Goal: Information Seeking & Learning: Find contact information

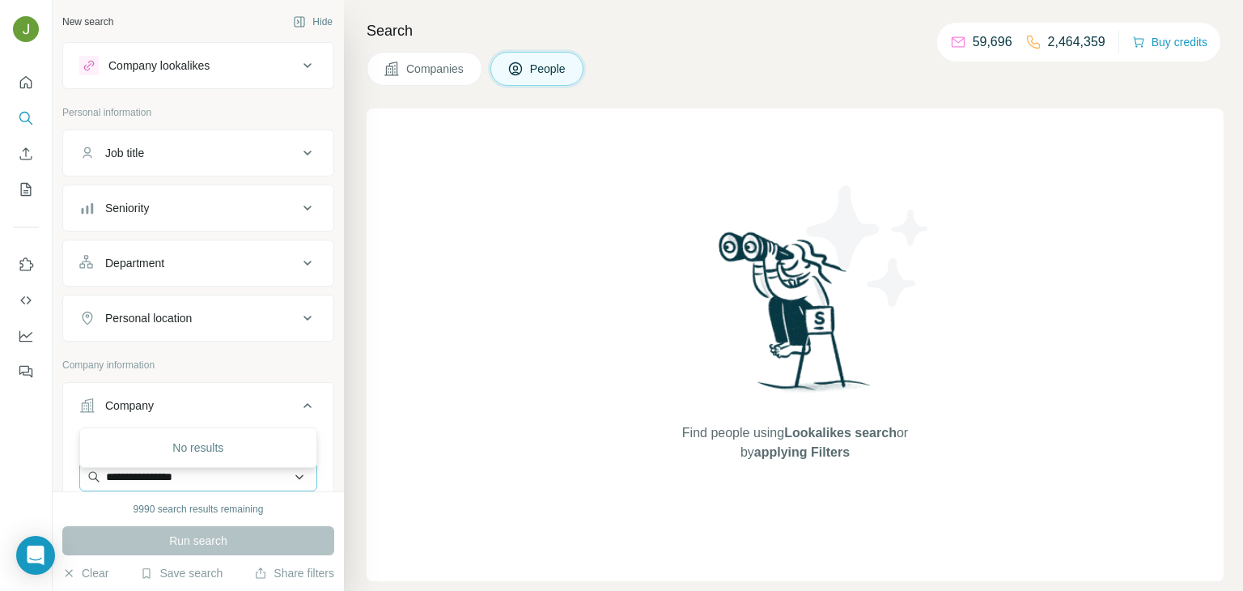
scroll to position [65, 0]
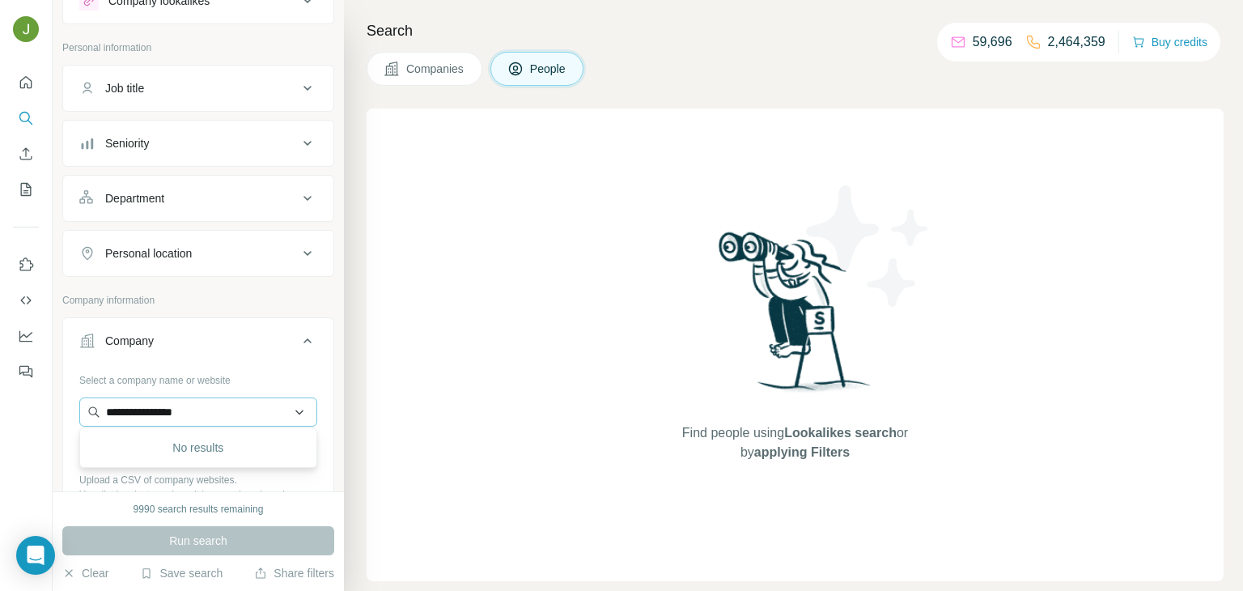
click at [219, 413] on input "**********" at bounding box center [198, 411] width 238 height 29
type input "**********"
click at [227, 450] on p "Victory Bicycle Studio" at bounding box center [179, 446] width 108 height 16
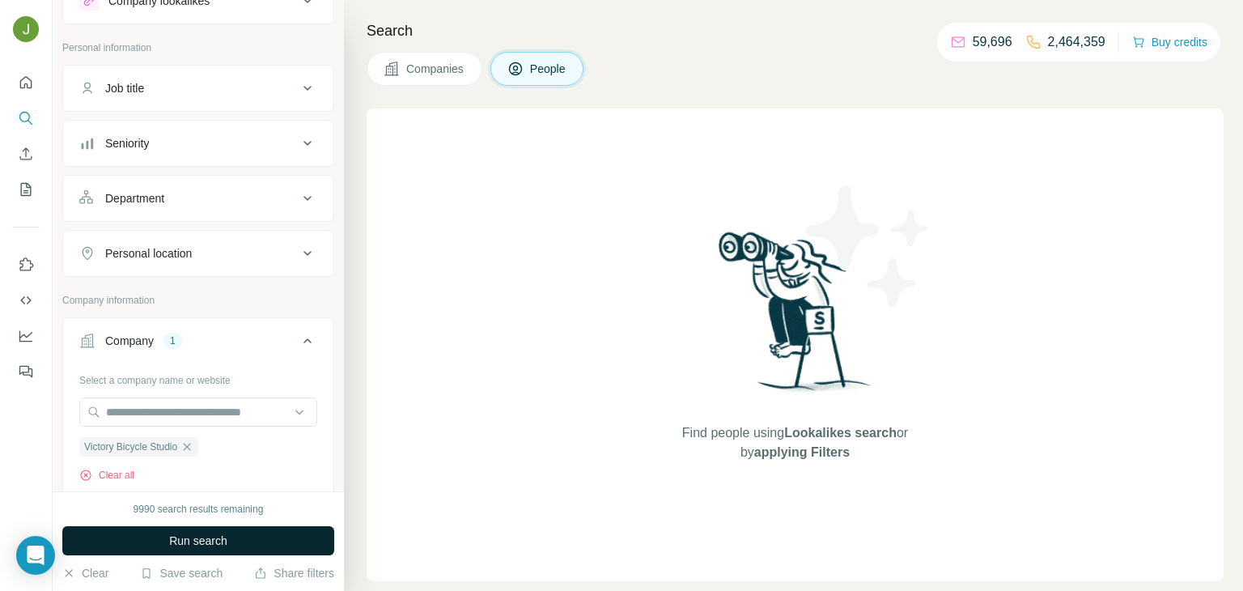
click at [236, 540] on button "Run search" at bounding box center [198, 540] width 272 height 29
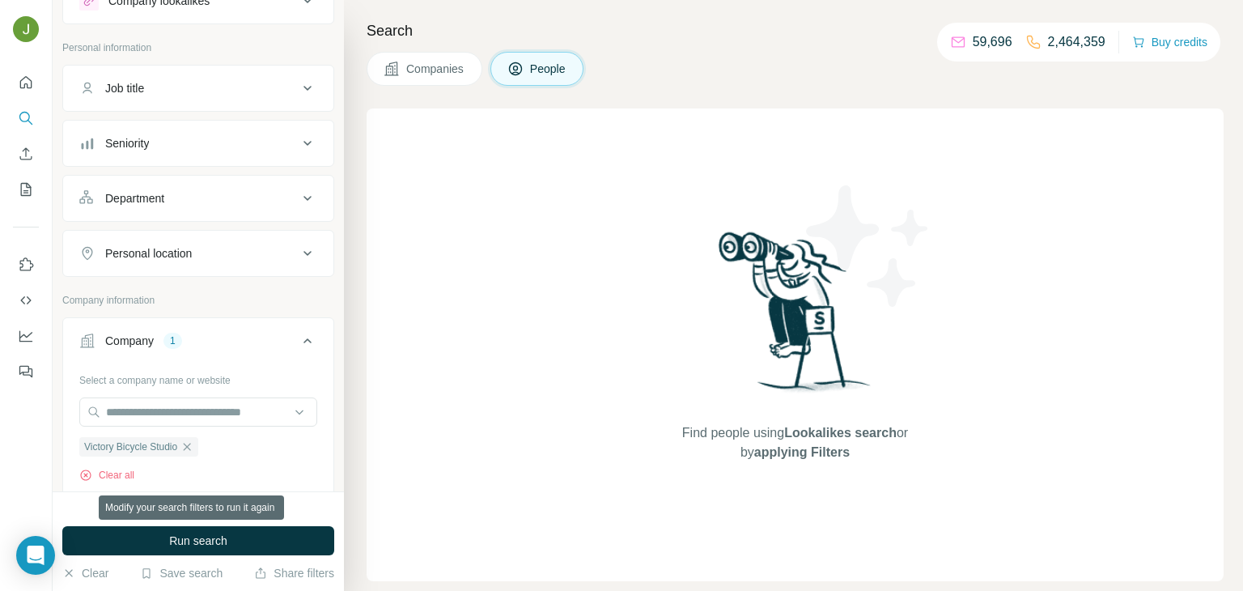
click at [236, 540] on button "Run search" at bounding box center [198, 540] width 272 height 29
click at [28, 120] on icon "Search" at bounding box center [30, 122] width 5 height 5
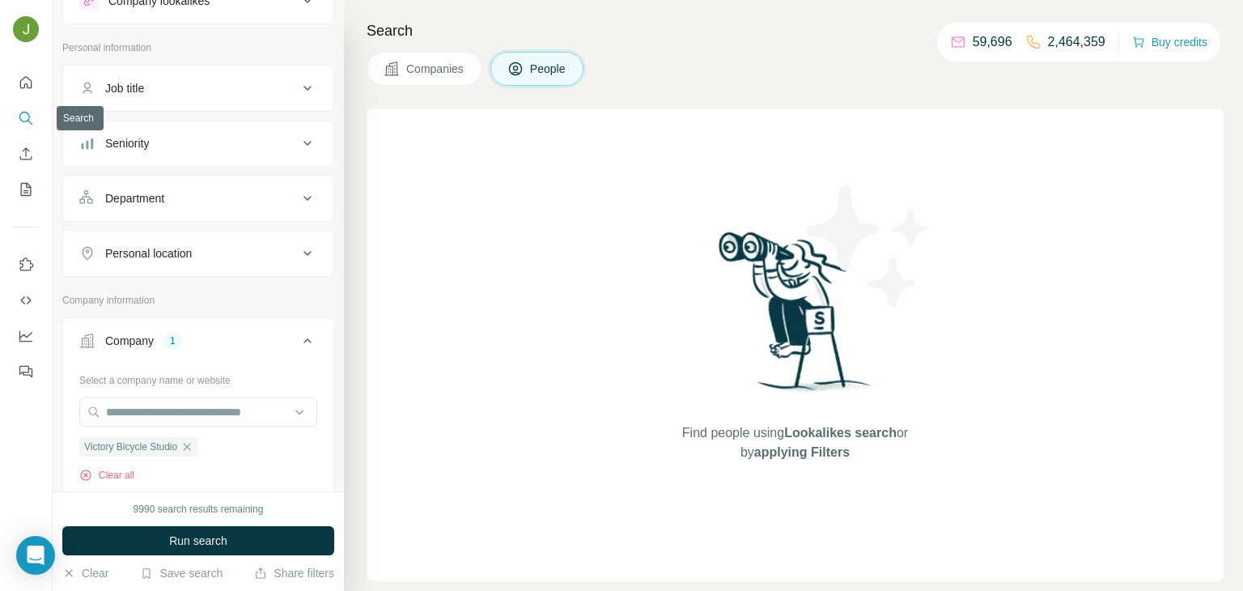
click at [20, 120] on icon "Search" at bounding box center [24, 117] width 11 height 11
click at [23, 85] on icon "Quick start" at bounding box center [26, 82] width 16 height 16
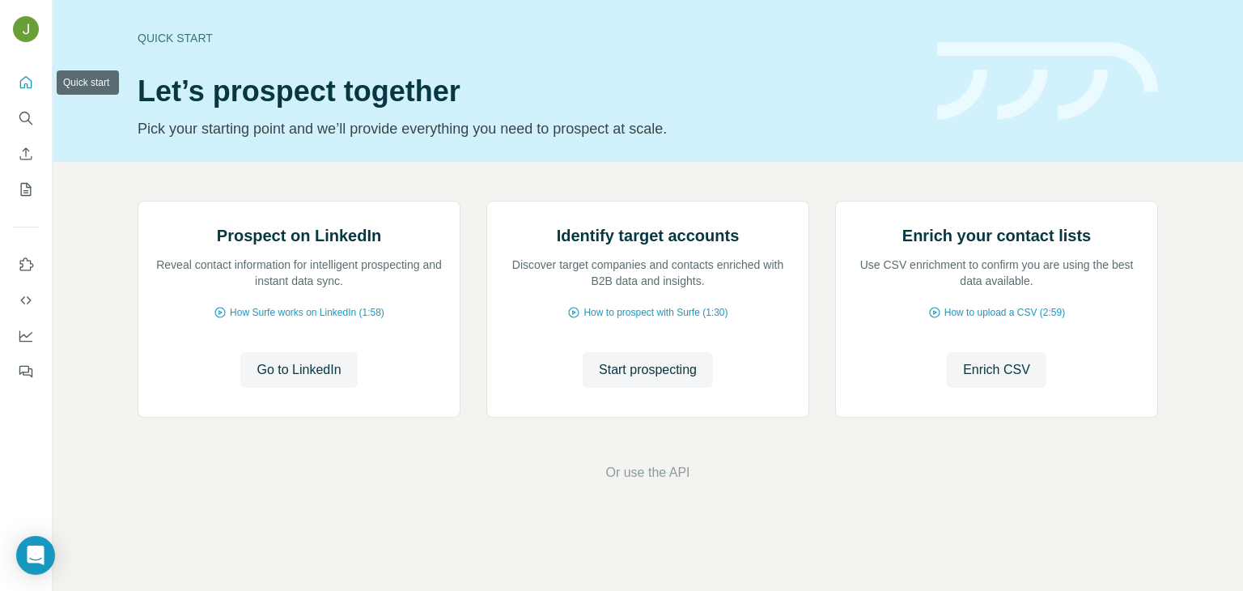
click at [23, 85] on icon "Quick start" at bounding box center [26, 82] width 16 height 16
click at [23, 112] on icon "Search" at bounding box center [24, 117] width 11 height 11
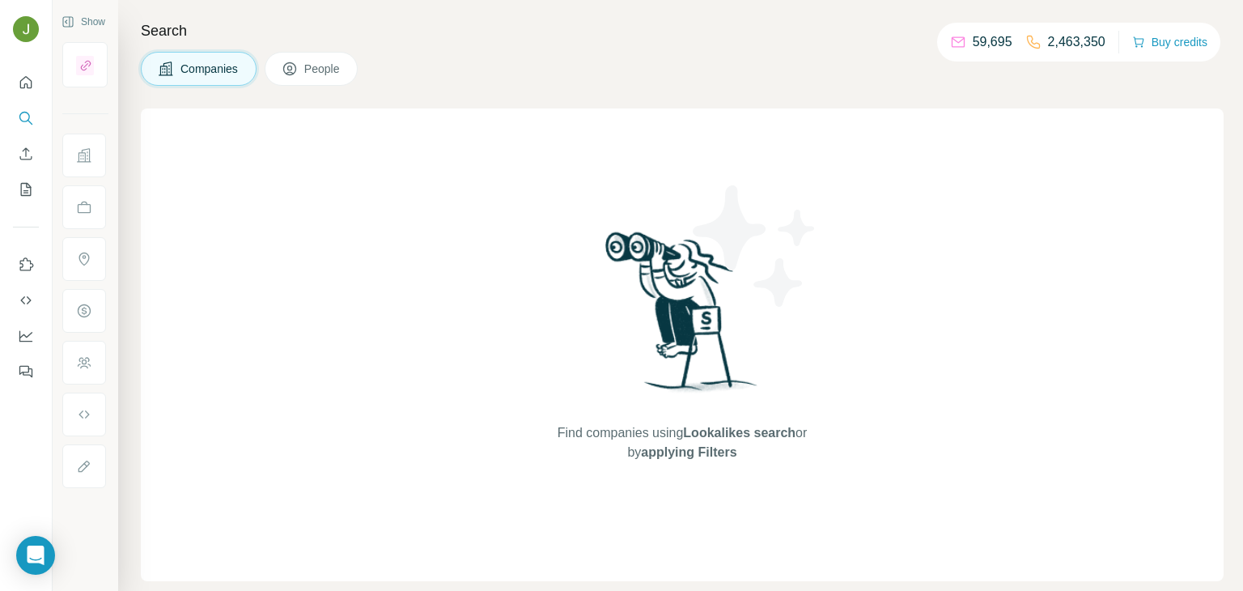
click at [310, 77] on button "People" at bounding box center [312, 69] width 94 height 34
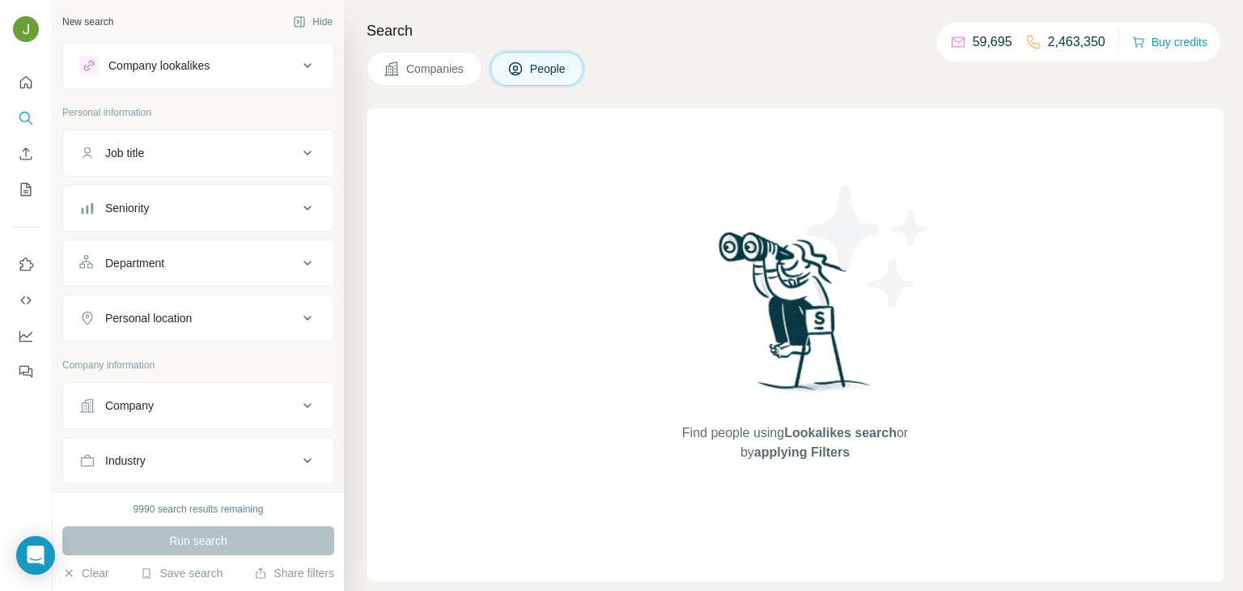
click at [242, 68] on div "Company lookalikes" at bounding box center [188, 65] width 218 height 19
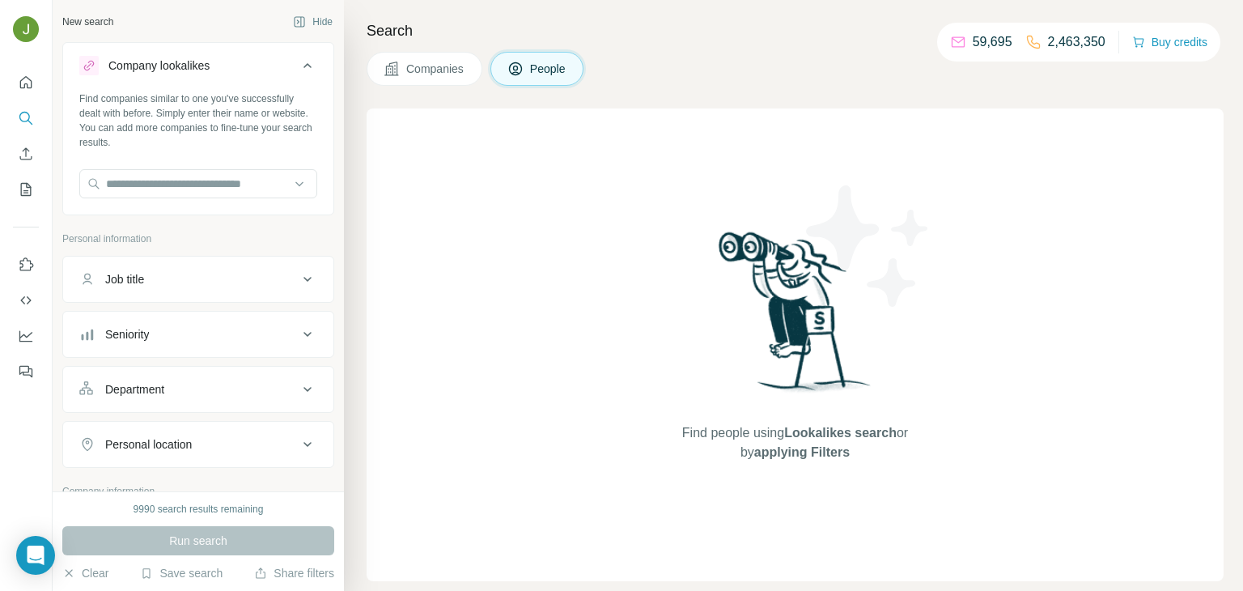
click at [560, 71] on span "People" at bounding box center [548, 69] width 37 height 16
click at [128, 183] on input "text" at bounding box center [198, 183] width 238 height 29
paste input "**********"
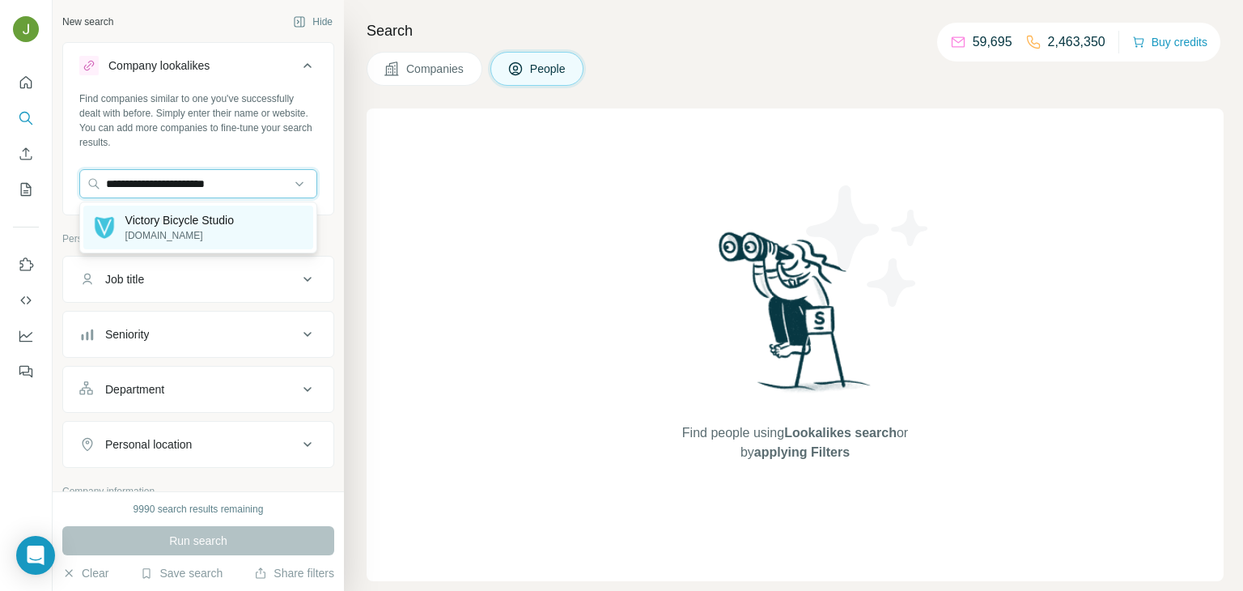
type input "**********"
click at [178, 233] on p "[DOMAIN_NAME]" at bounding box center [179, 235] width 108 height 15
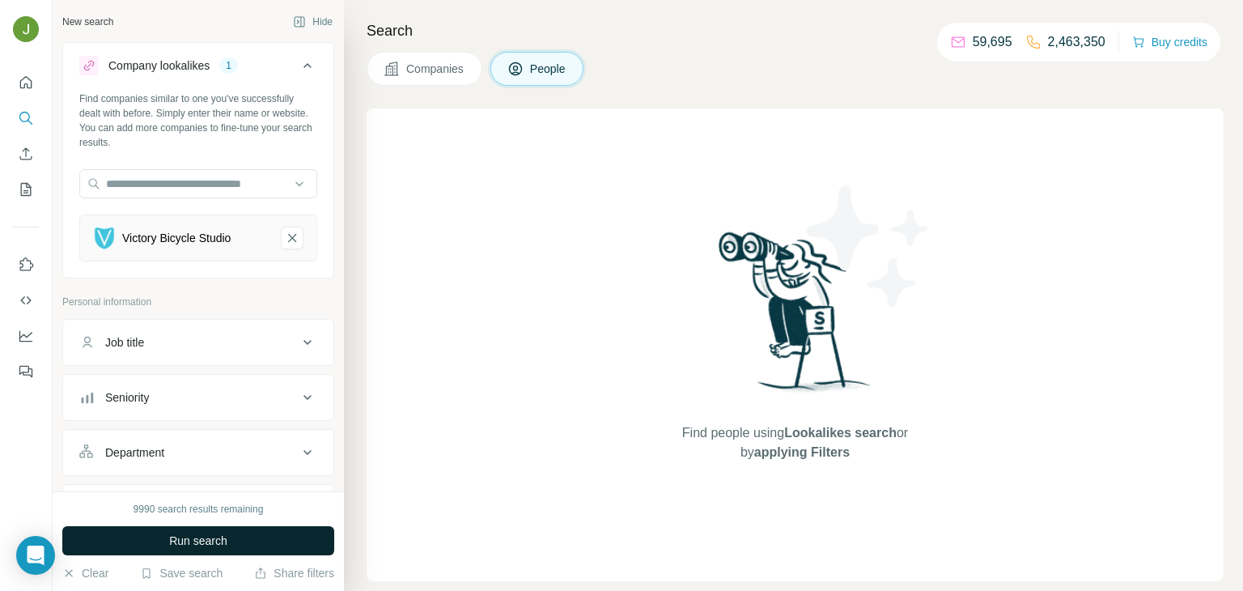
click at [206, 545] on span "Run search" at bounding box center [198, 540] width 58 height 16
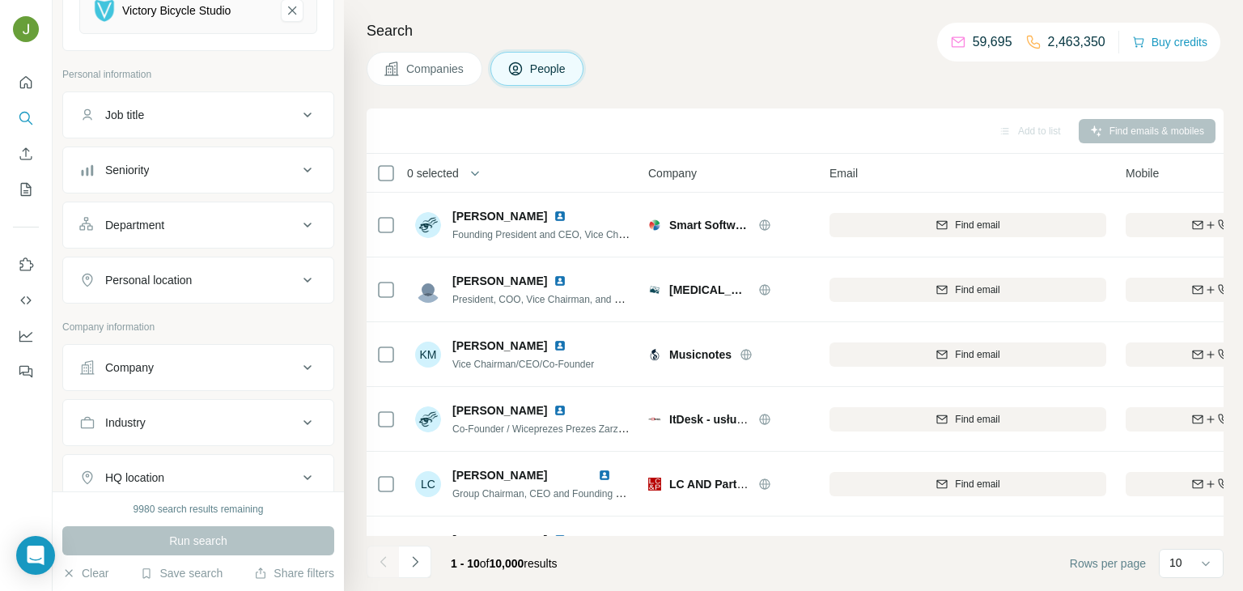
scroll to position [252, 0]
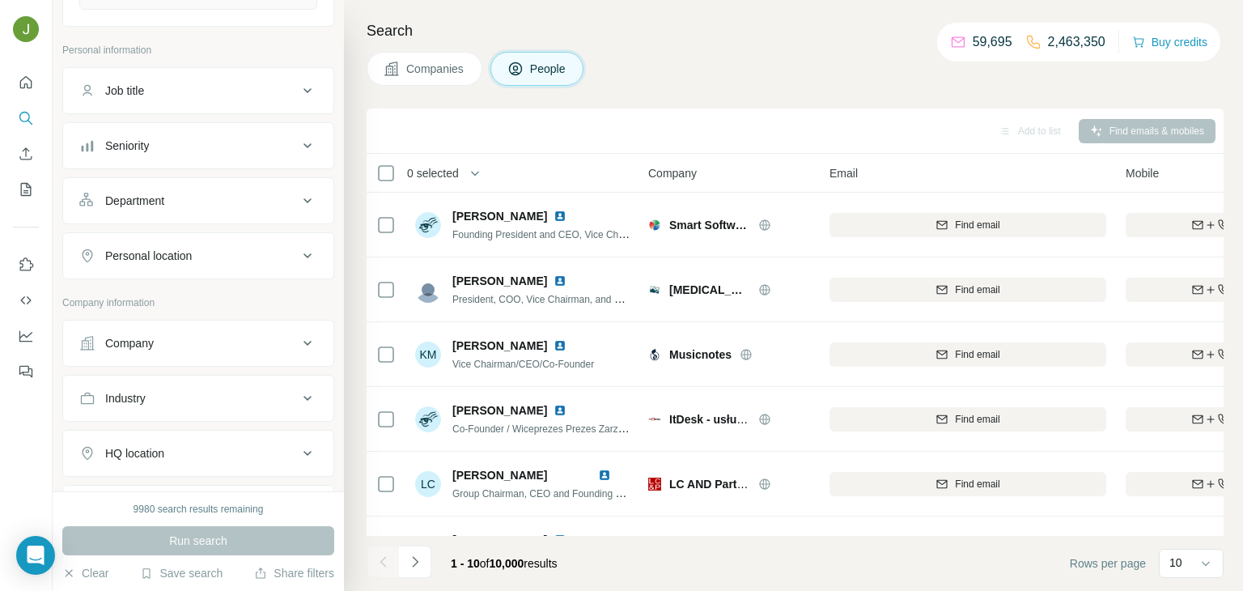
click at [248, 345] on div "Company" at bounding box center [188, 343] width 218 height 16
click at [142, 417] on input "text" at bounding box center [198, 414] width 238 height 29
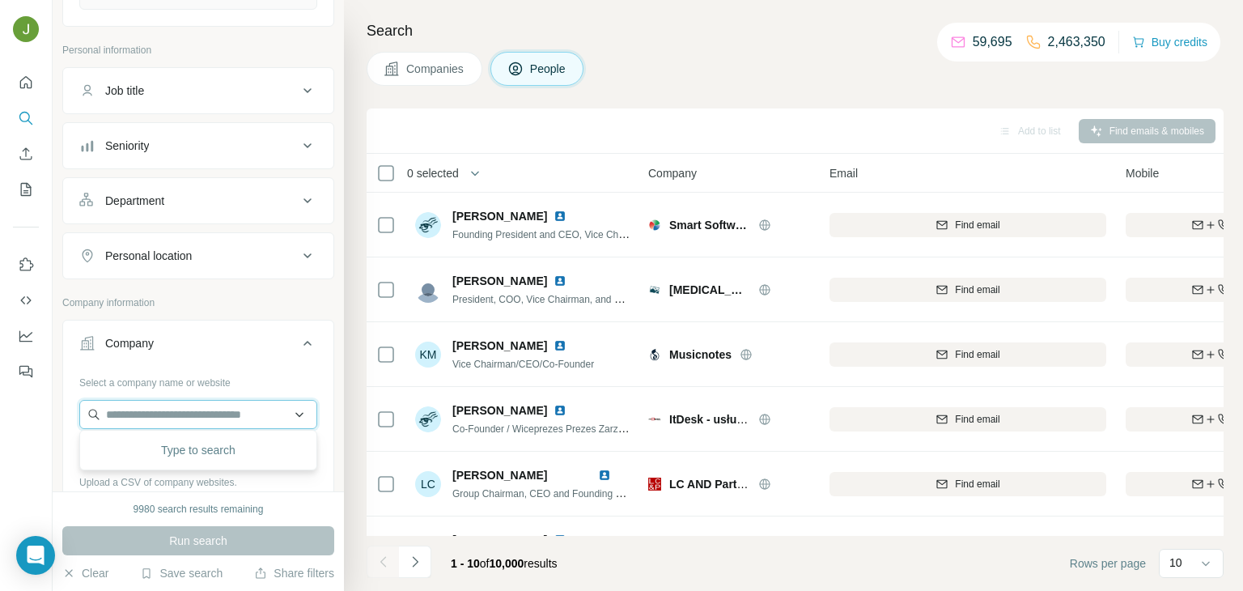
paste input "**********"
type input "**********"
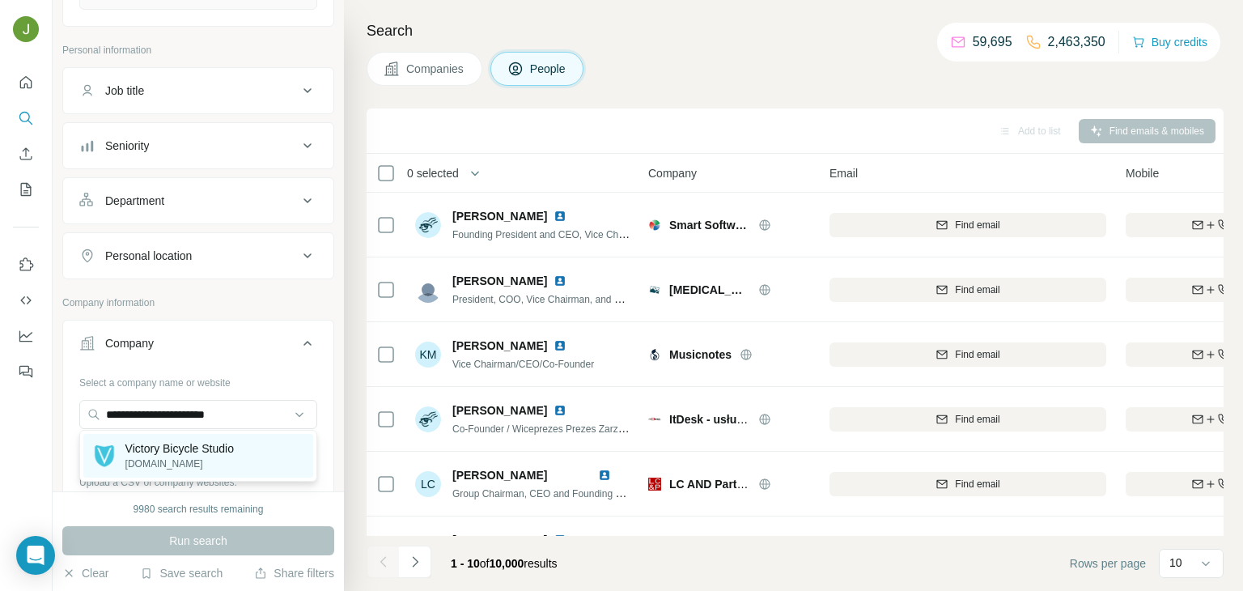
click at [204, 447] on p "Victory Bicycle Studio" at bounding box center [179, 448] width 108 height 16
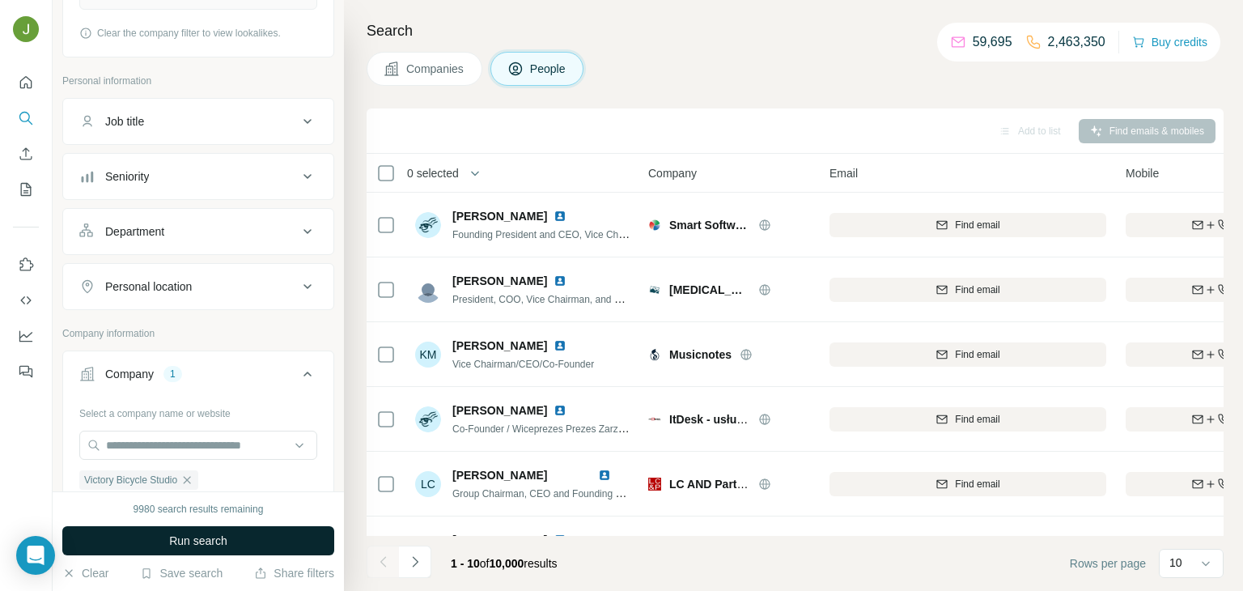
click at [226, 532] on span "Run search" at bounding box center [198, 540] width 58 height 16
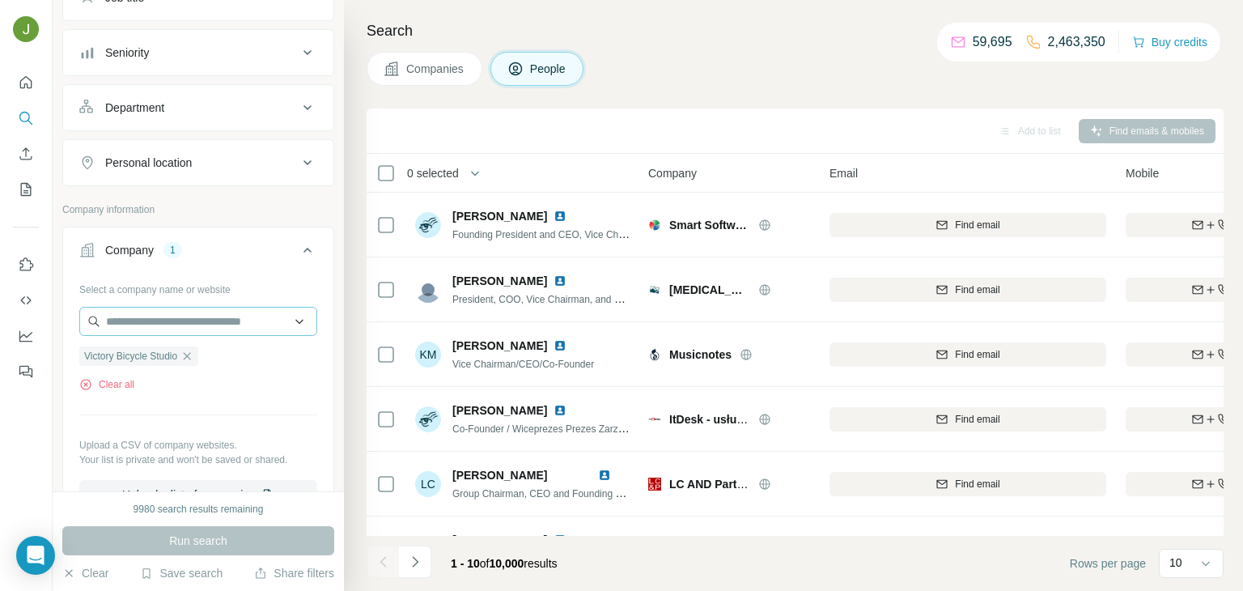
scroll to position [416, 0]
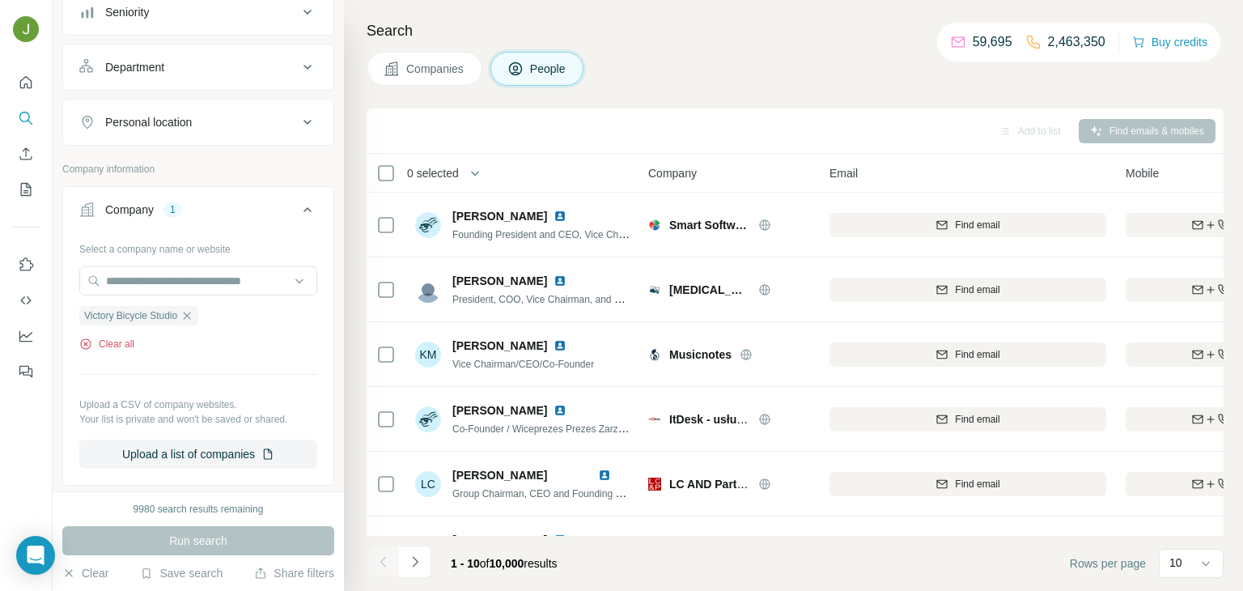
click at [90, 342] on icon "button" at bounding box center [85, 343] width 11 height 11
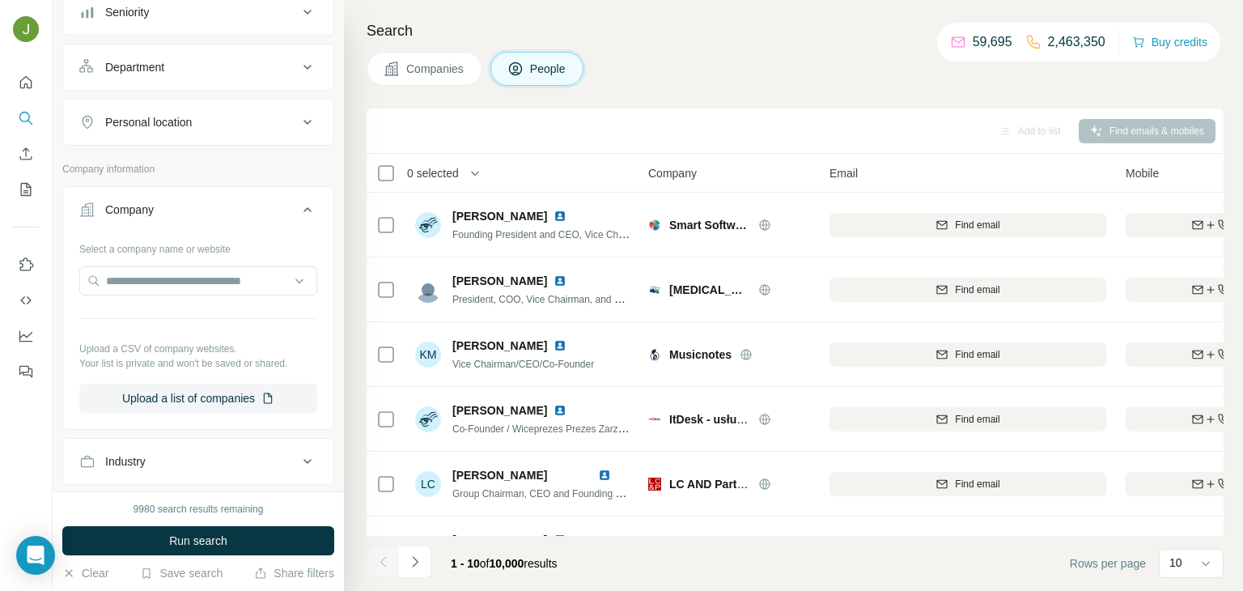
scroll to position [0, 0]
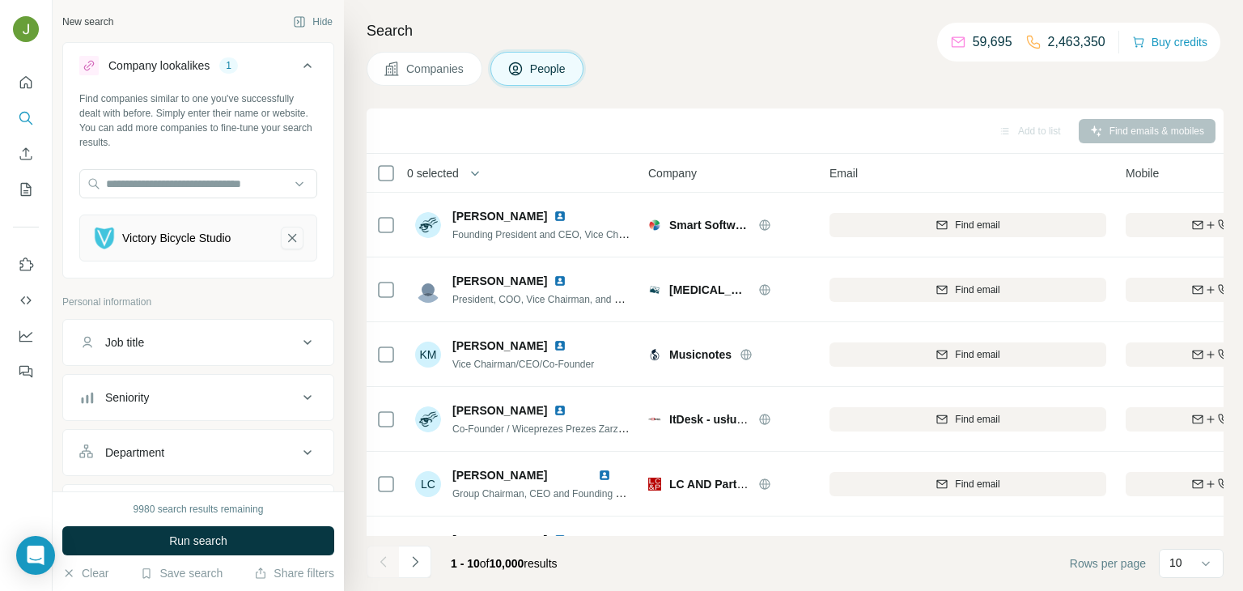
click at [290, 235] on icon "Victory Bicycle Studio-remove-button" at bounding box center [292, 238] width 15 height 16
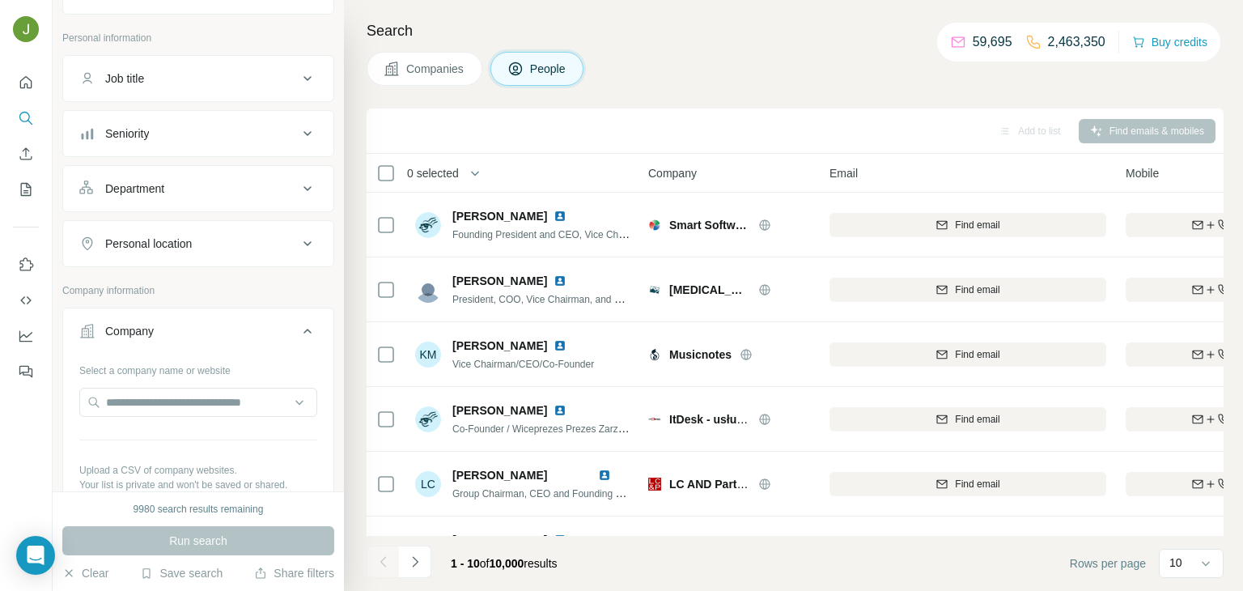
scroll to position [295, 0]
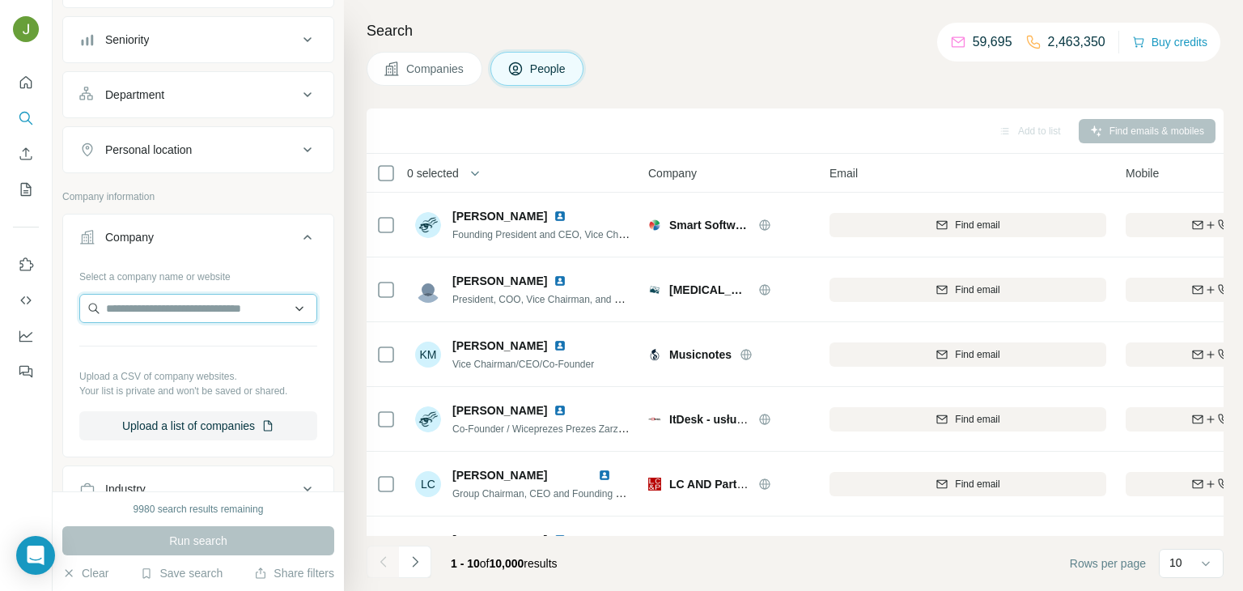
click at [150, 306] on input "text" at bounding box center [198, 308] width 238 height 29
paste input "**********"
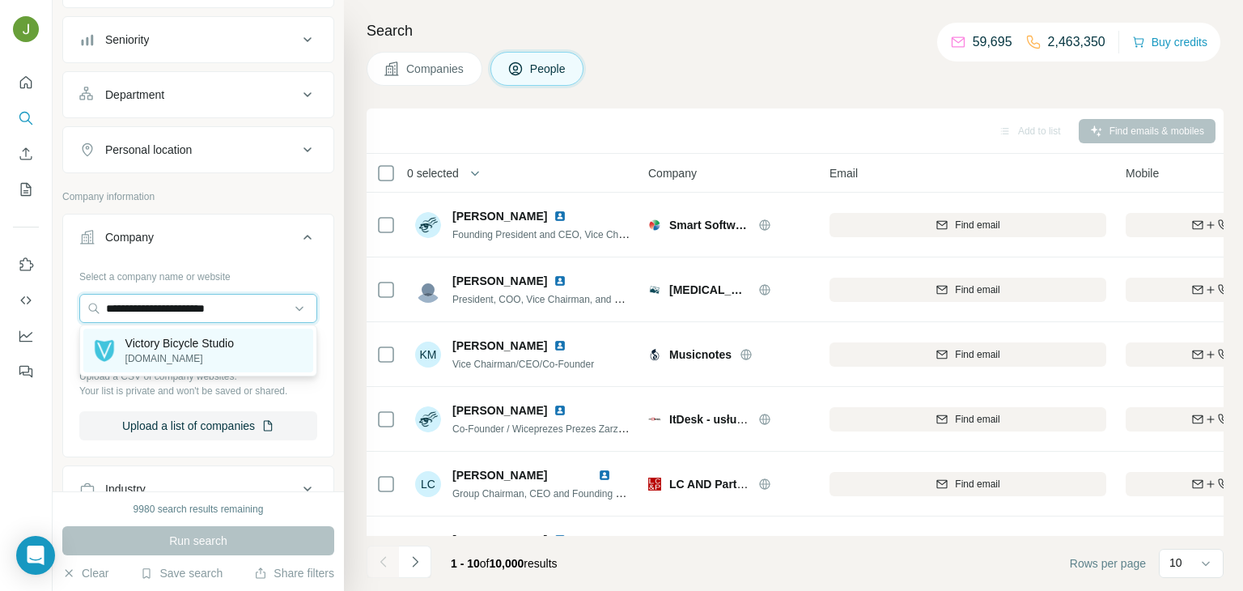
type input "**********"
click at [203, 355] on p "[DOMAIN_NAME]" at bounding box center [179, 358] width 108 height 15
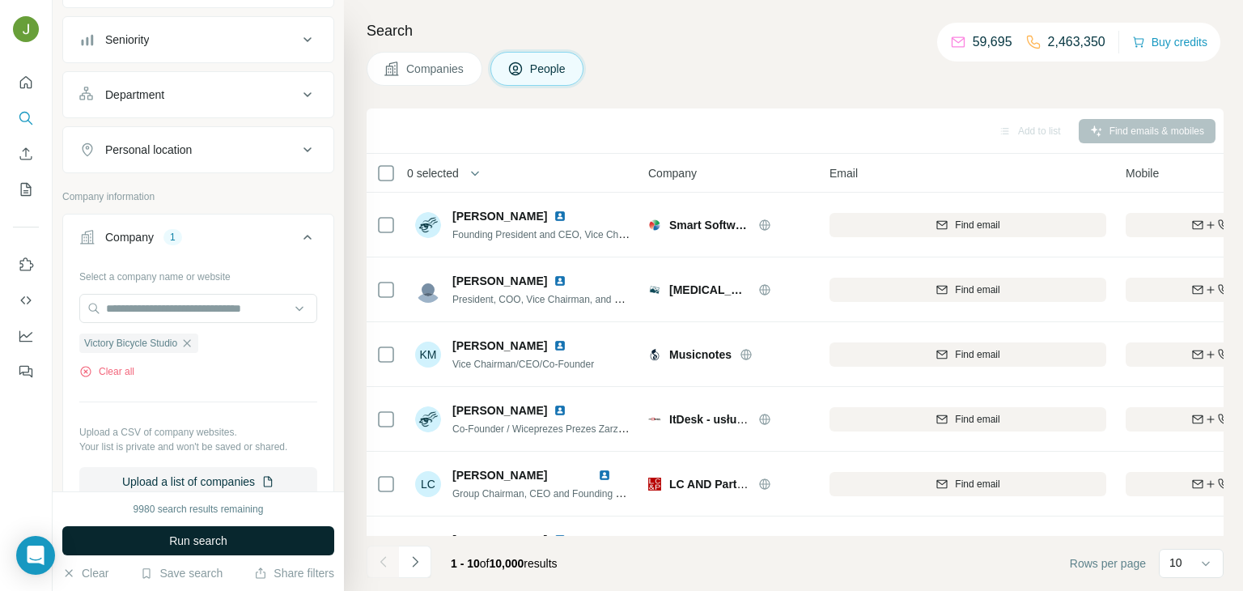
click at [237, 544] on button "Run search" at bounding box center [198, 540] width 272 height 29
click at [422, 78] on button "Companies" at bounding box center [425, 69] width 116 height 34
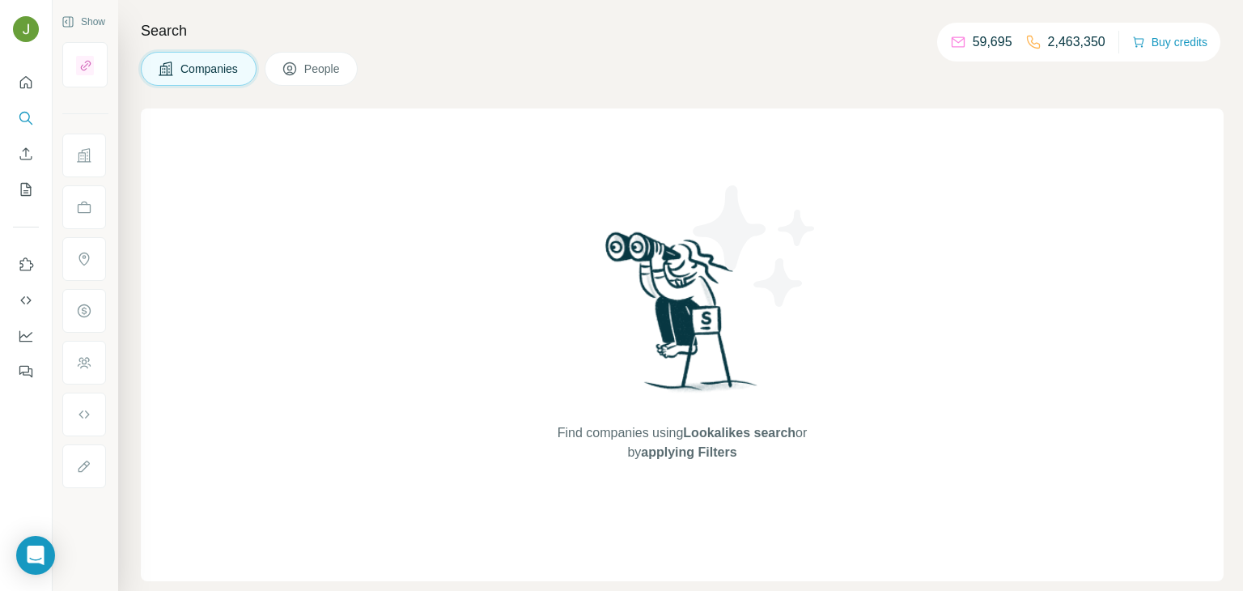
click at [237, 79] on button "Companies" at bounding box center [199, 69] width 116 height 34
click at [292, 67] on icon at bounding box center [290, 69] width 16 height 16
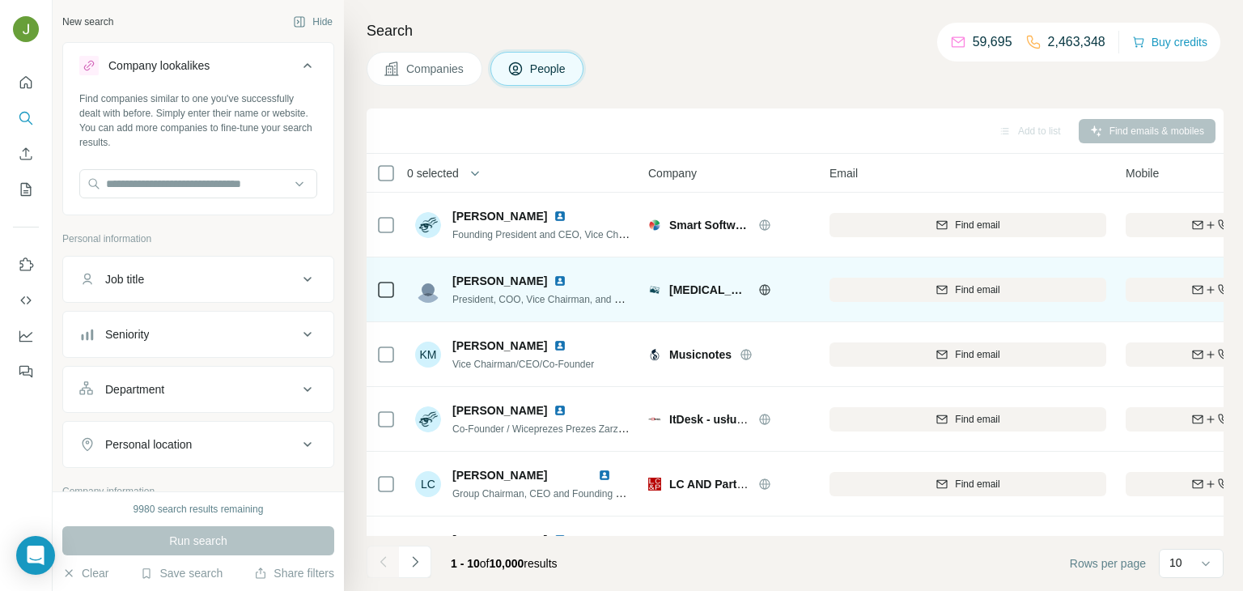
scroll to position [0, 147]
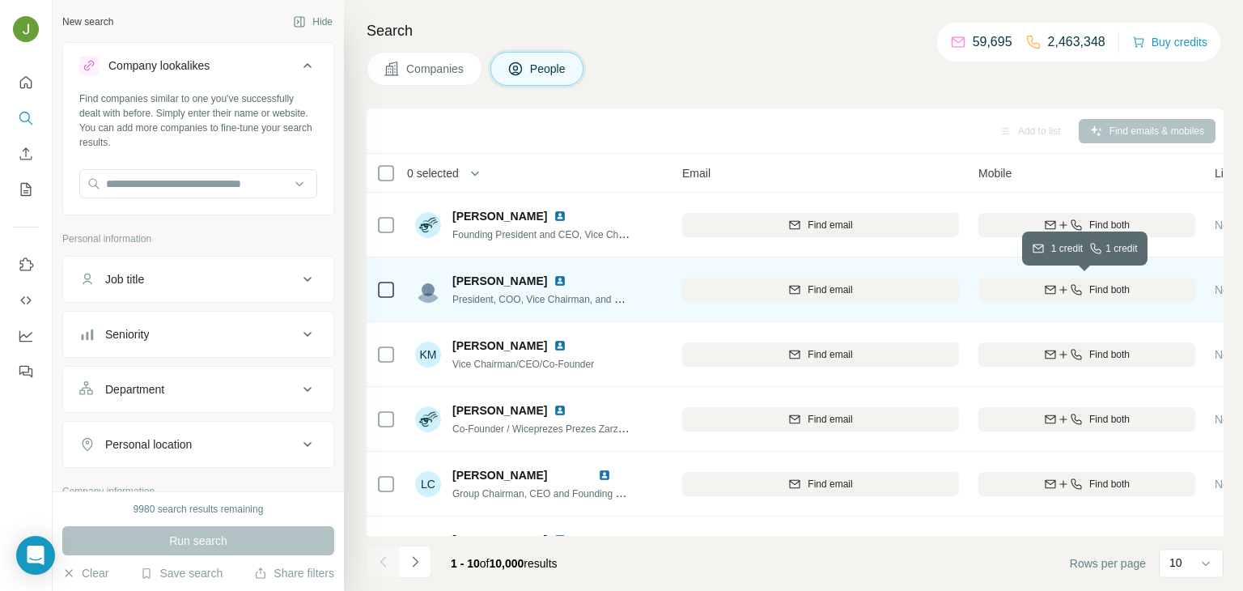
click at [1108, 287] on span "Find both" at bounding box center [1109, 289] width 40 height 15
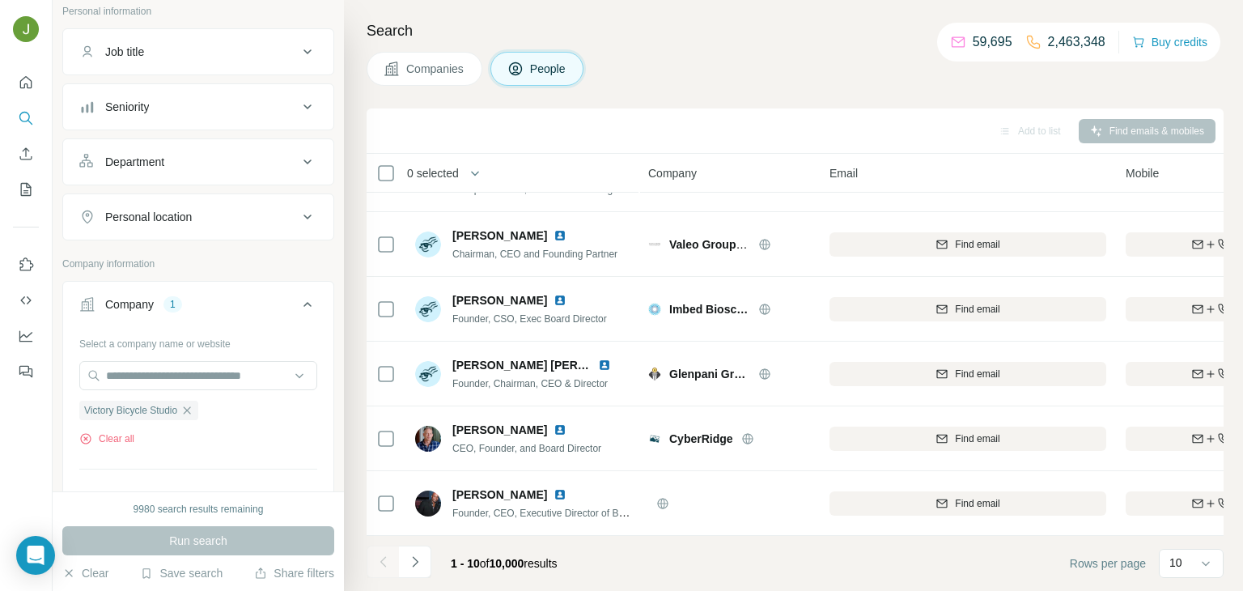
scroll to position [228, 0]
click at [84, 438] on icon "button" at bounding box center [85, 437] width 13 height 13
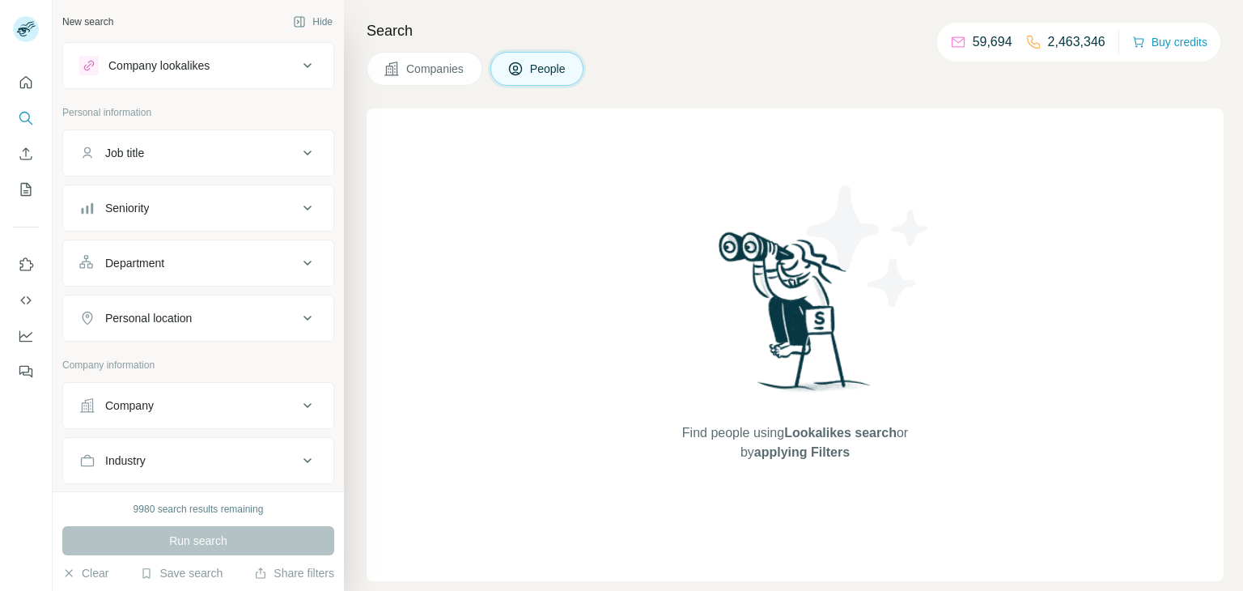
click at [163, 413] on button "Company" at bounding box center [198, 405] width 270 height 39
click at [135, 475] on input "text" at bounding box center [198, 476] width 238 height 29
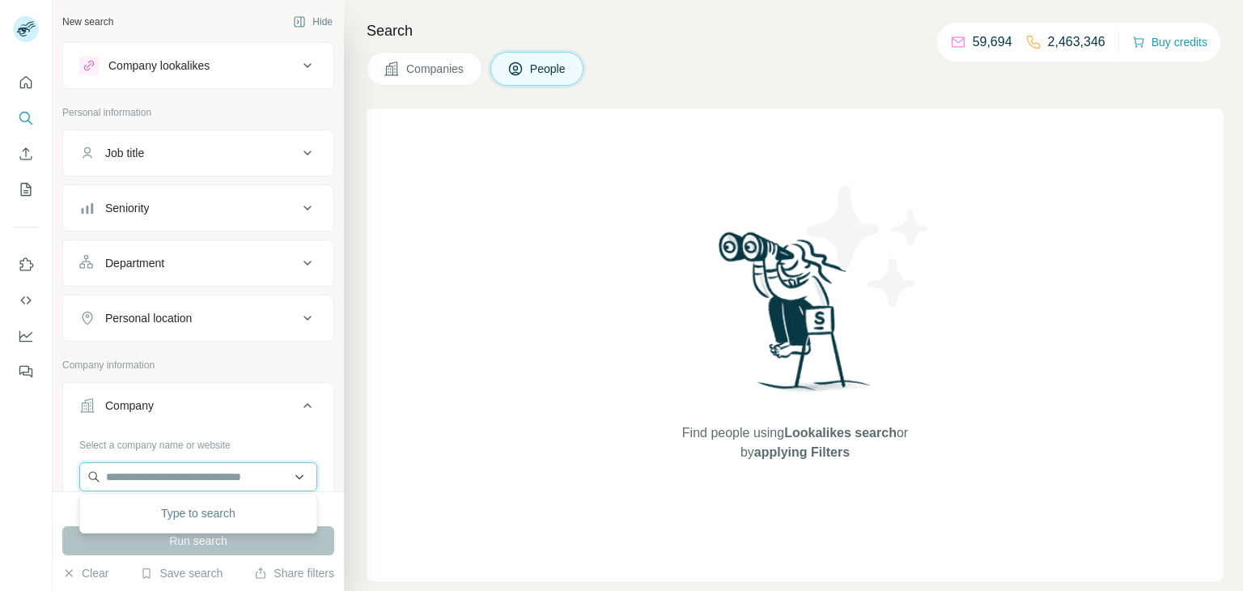
paste input "**********"
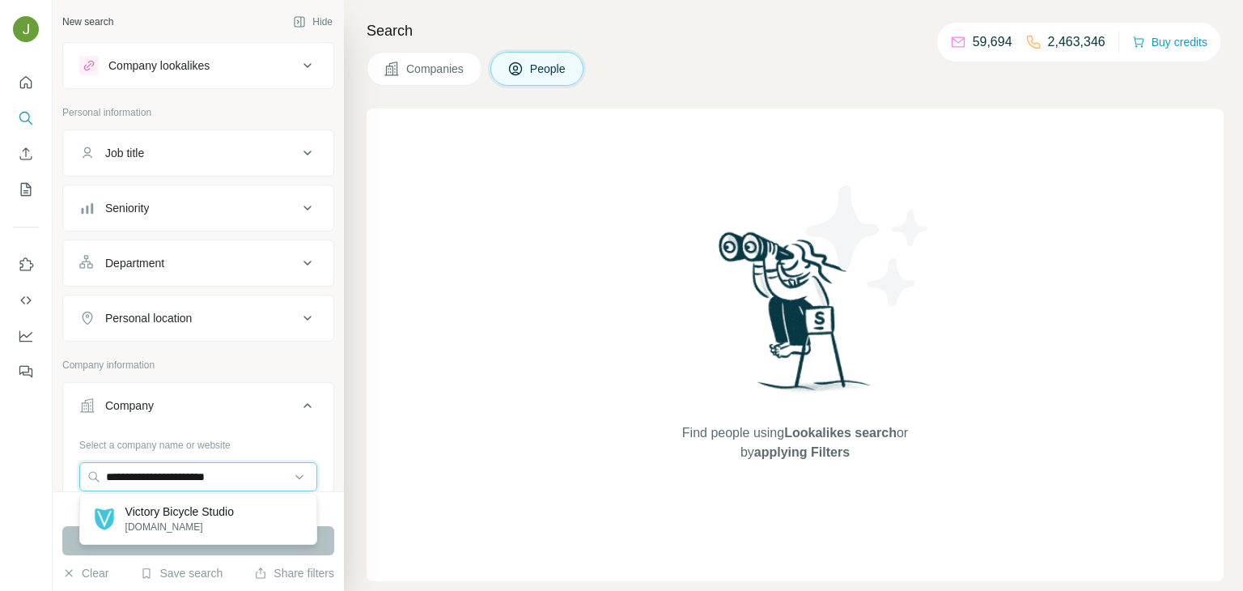
type input "**********"
click at [201, 513] on p "Victory Bicycle Studio" at bounding box center [179, 511] width 108 height 16
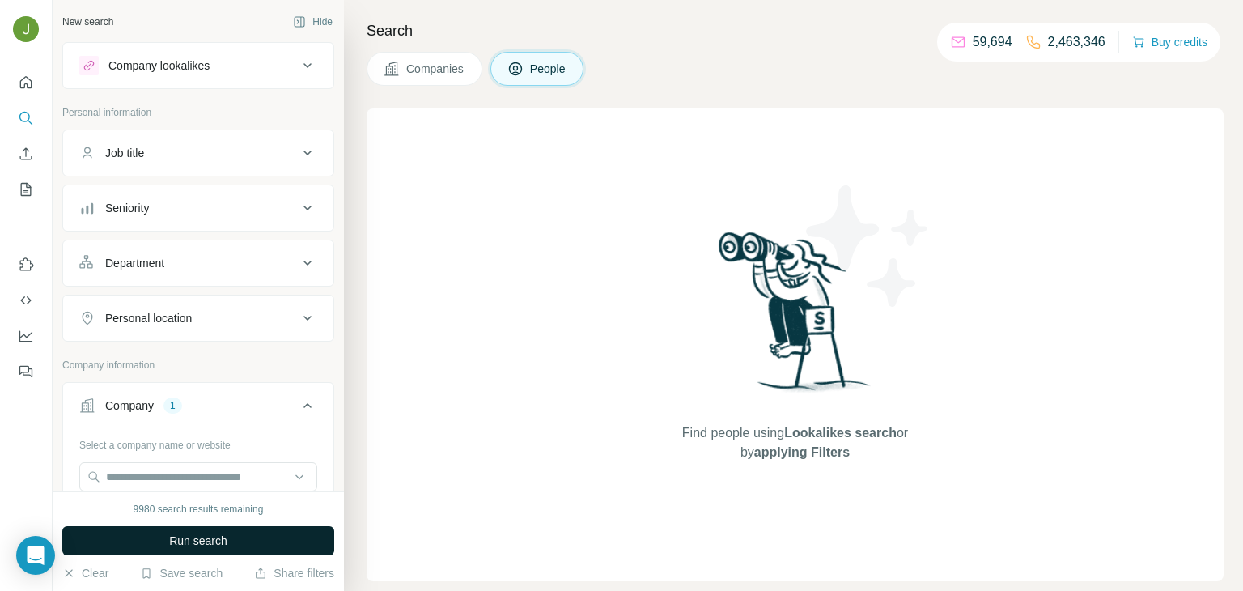
click at [207, 533] on span "Run search" at bounding box center [198, 540] width 58 height 16
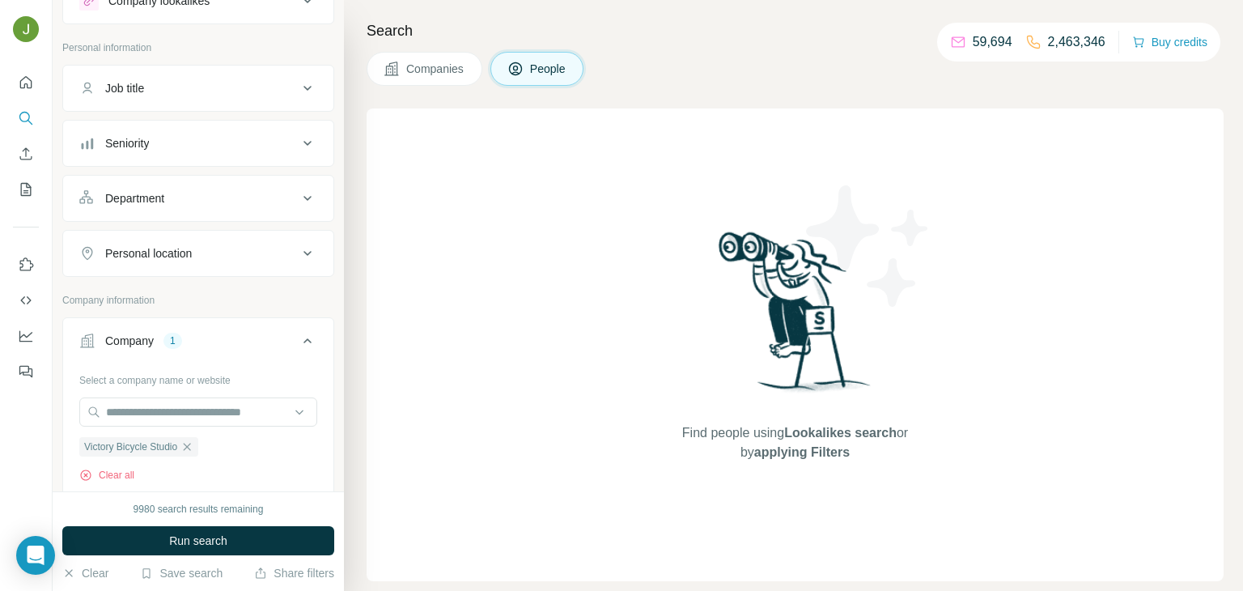
scroll to position [71, 0]
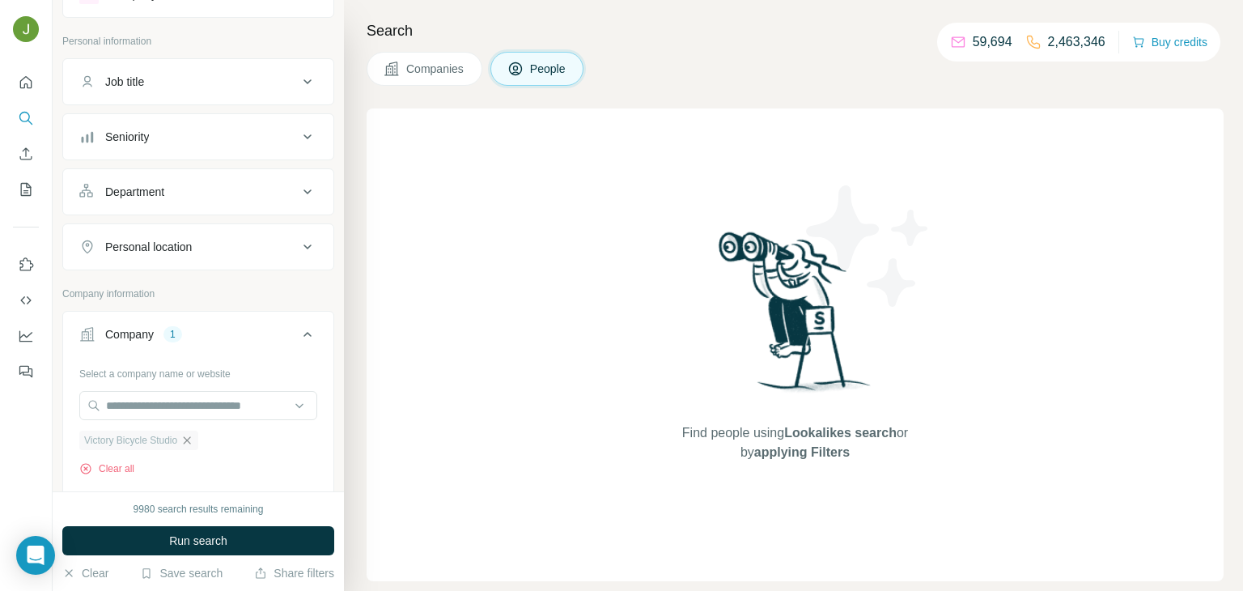
click at [191, 440] on icon "button" at bounding box center [187, 439] width 7 height 7
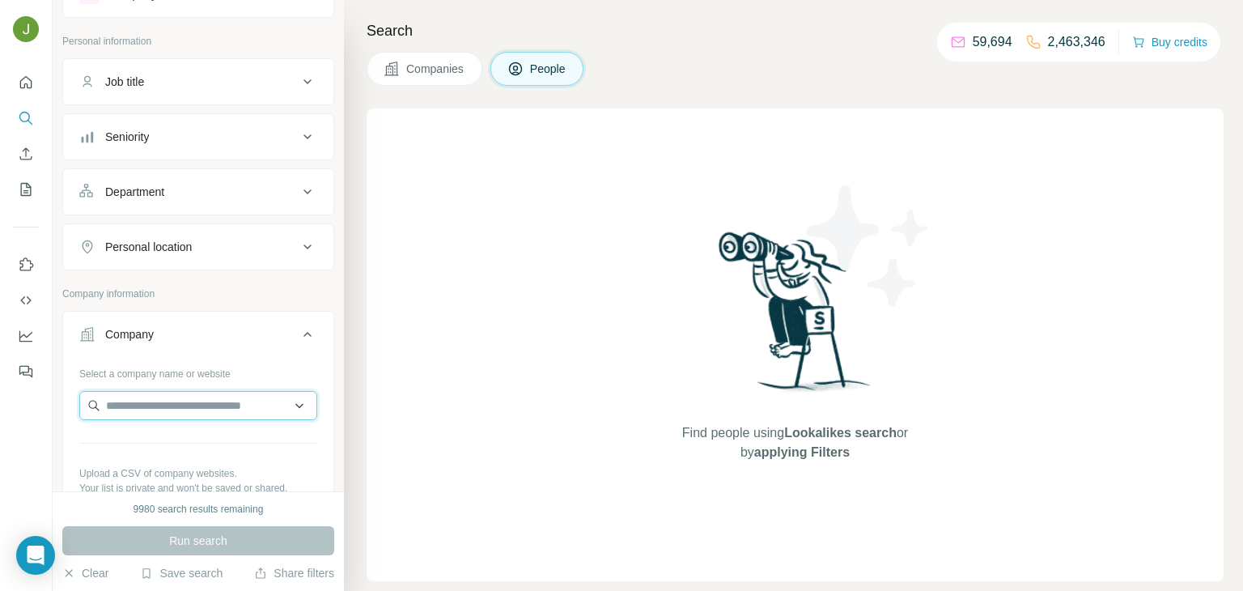
click at [172, 408] on input "text" at bounding box center [198, 405] width 238 height 29
paste input "**********"
type input "**********"
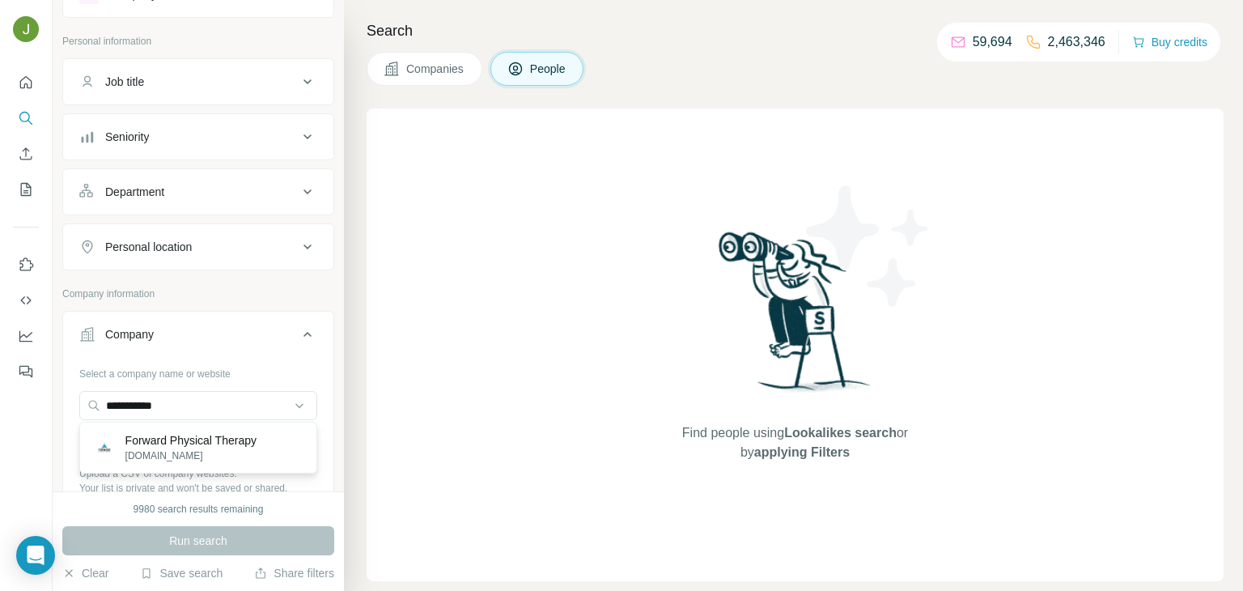
click at [174, 446] on p "Forward Physical Therapy" at bounding box center [190, 440] width 131 height 16
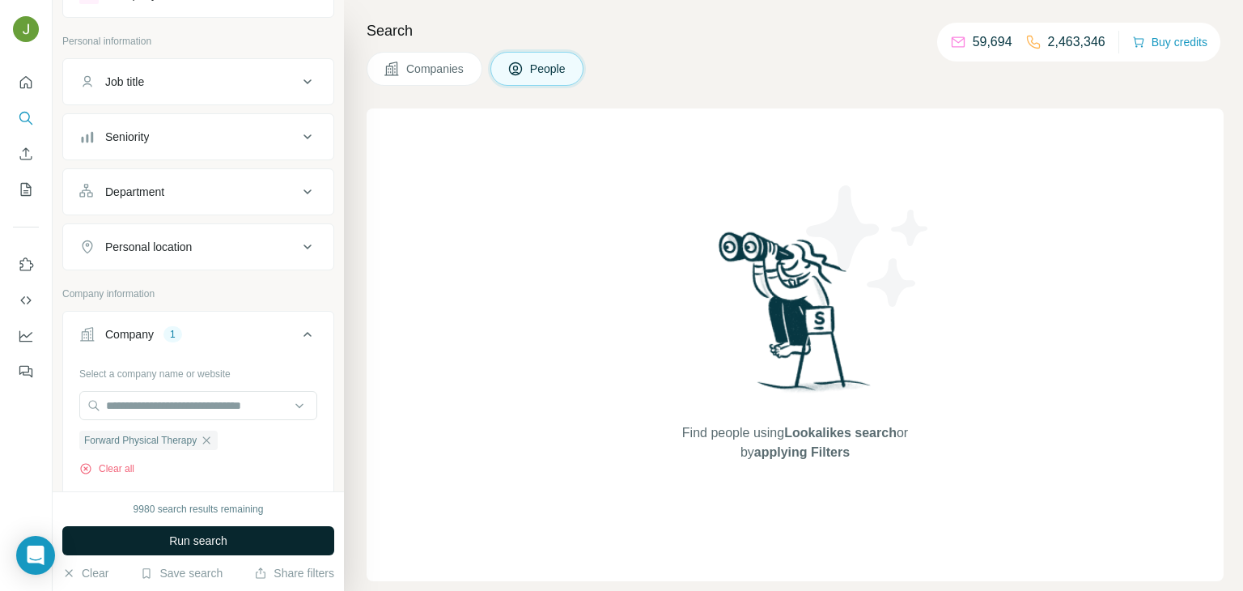
click at [206, 536] on span "Run search" at bounding box center [198, 540] width 58 height 16
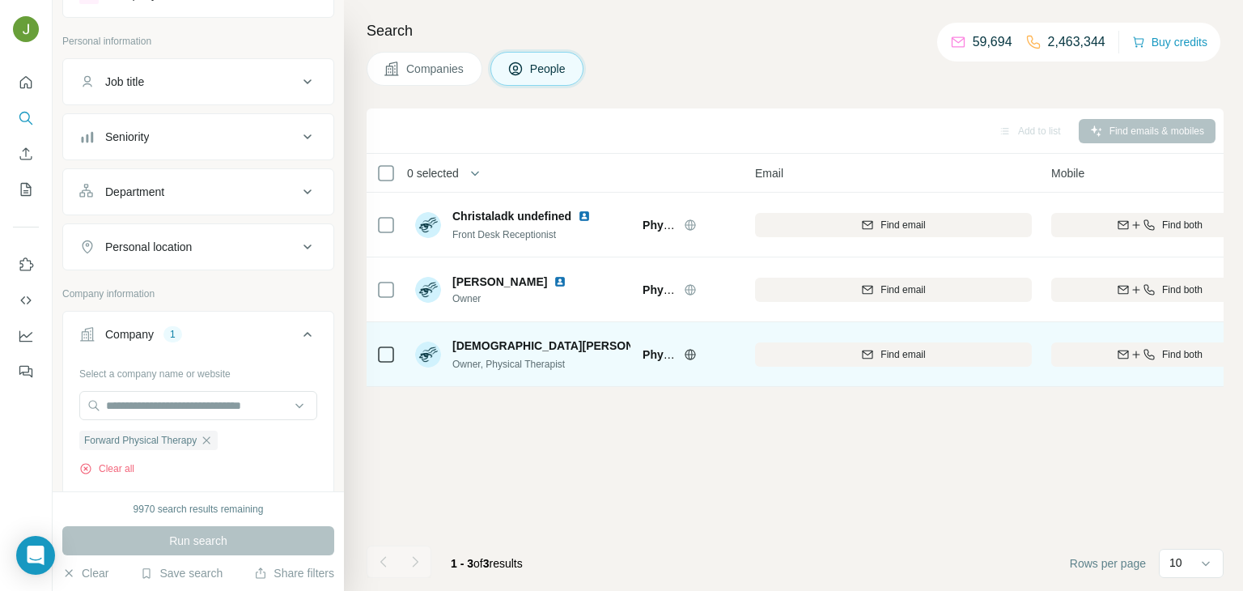
scroll to position [0, 75]
click at [1210, 353] on div "Find both" at bounding box center [1158, 354] width 217 height 15
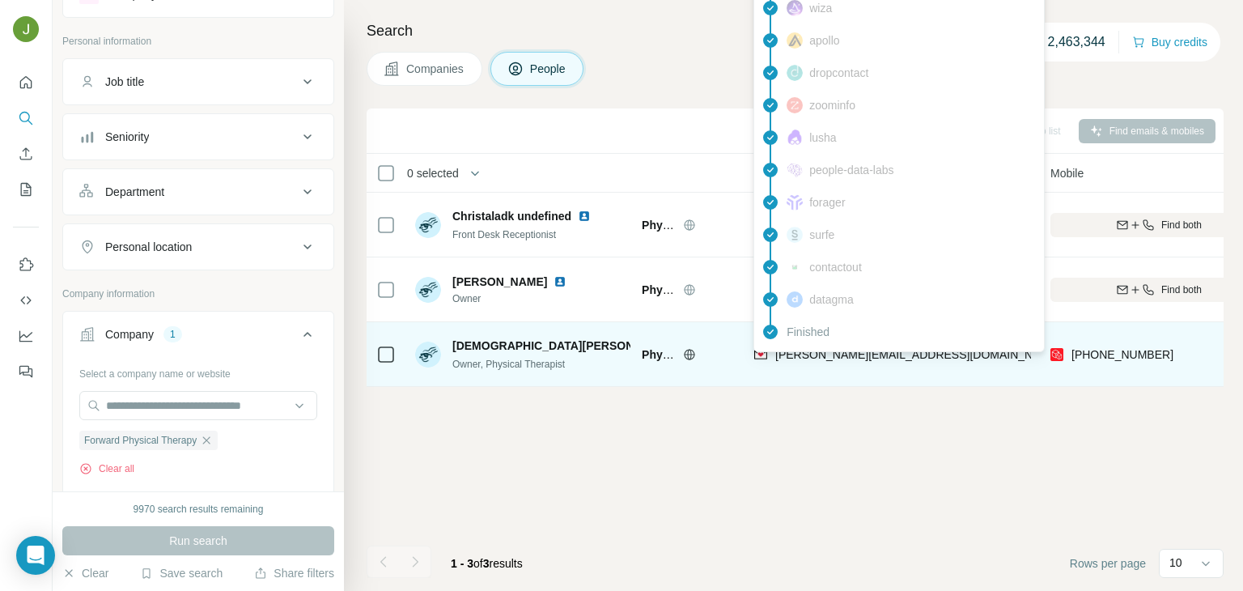
click at [822, 358] on span "kristen@fwdptwi.com" at bounding box center [917, 354] width 285 height 13
copy span "kristen@fwdptwi.com"
click at [684, 339] on img at bounding box center [690, 345] width 13 height 13
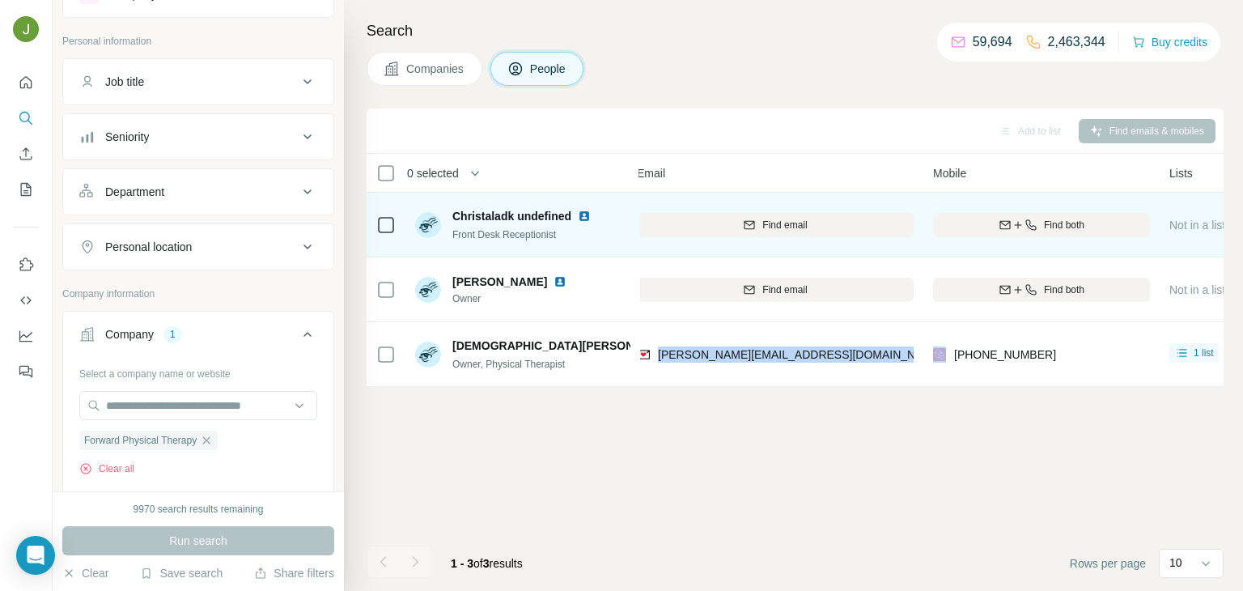
scroll to position [0, 197]
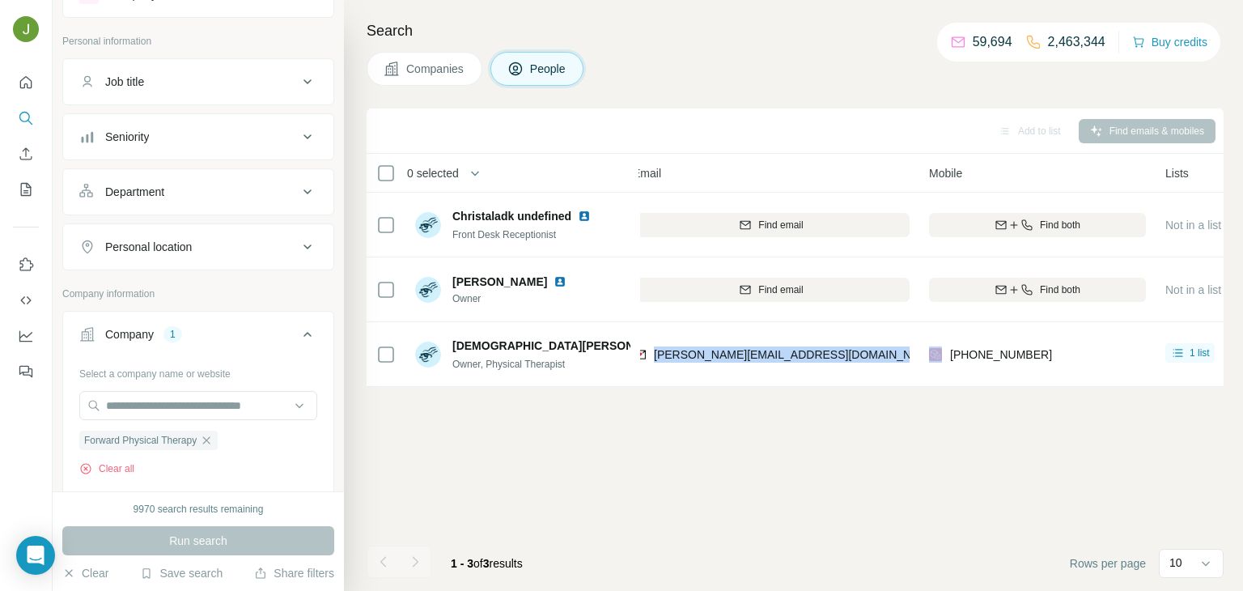
click at [982, 344] on div "+19202656192" at bounding box center [1037, 354] width 217 height 45
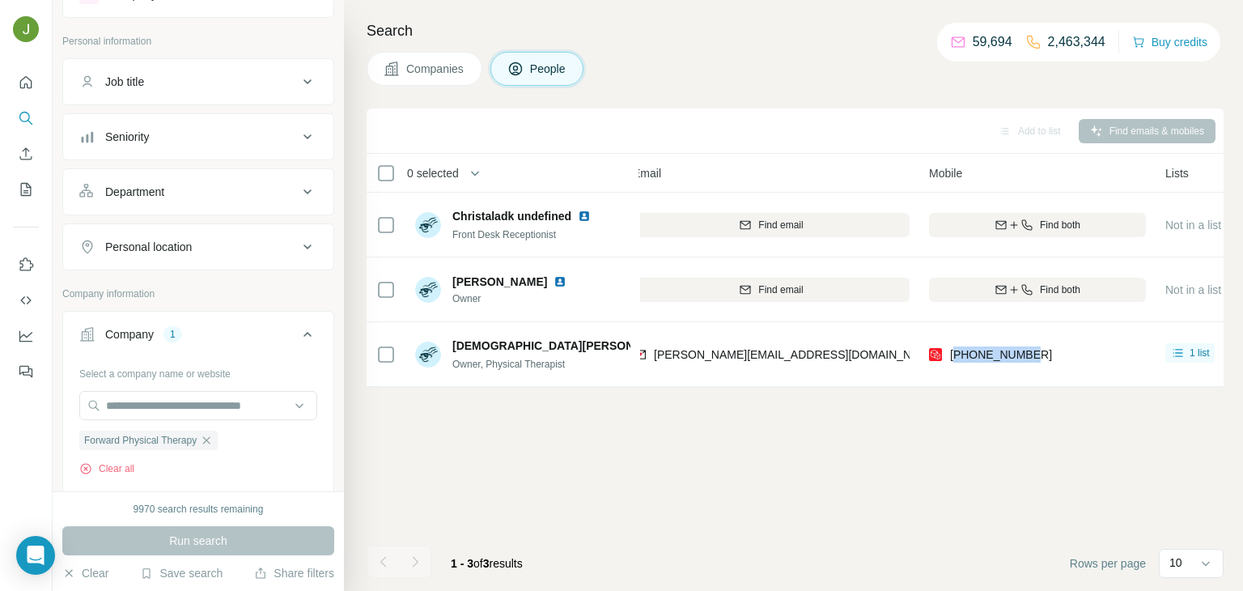
copy span "19202656192"
